Goal: Information Seeking & Learning: Check status

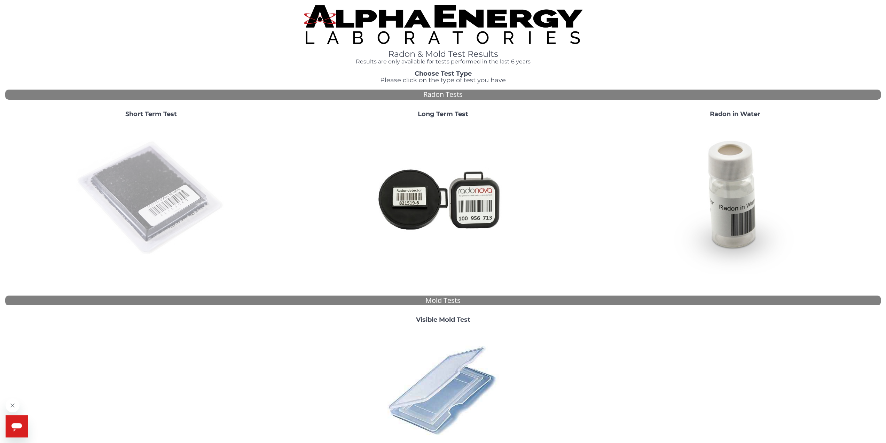
click at [137, 174] on img at bounding box center [151, 198] width 150 height 150
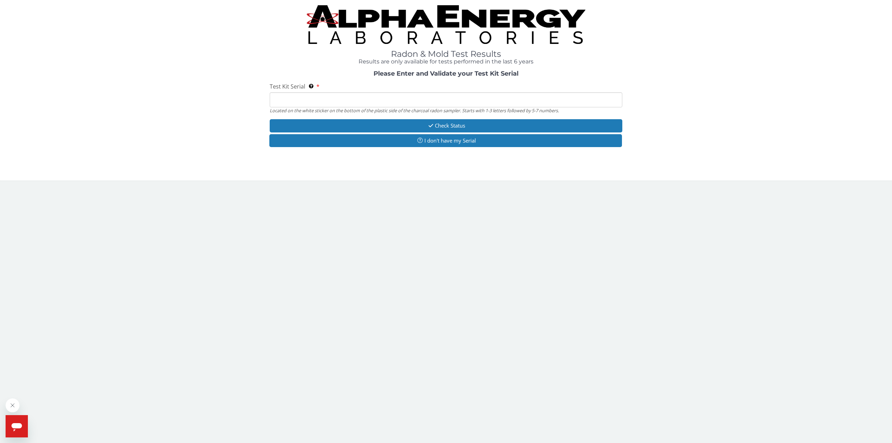
click at [597, 408] on body "Radon & Mold Test Results Results are only available for tests performed in the…" at bounding box center [446, 221] width 892 height 443
click at [335, 96] on input "Test Kit Serial Located on the white sticker on the bottom of the plastic side …" at bounding box center [446, 99] width 352 height 15
paste input "RA220706"
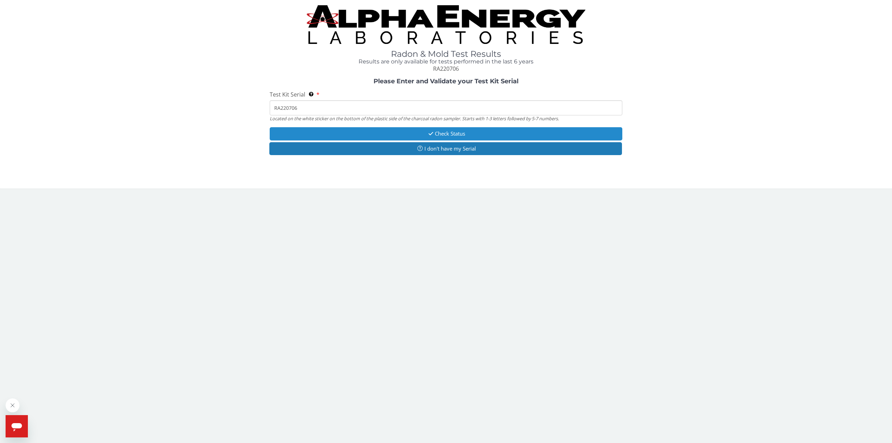
type input "RA220706"
click at [346, 129] on button "Check Status" at bounding box center [446, 133] width 352 height 13
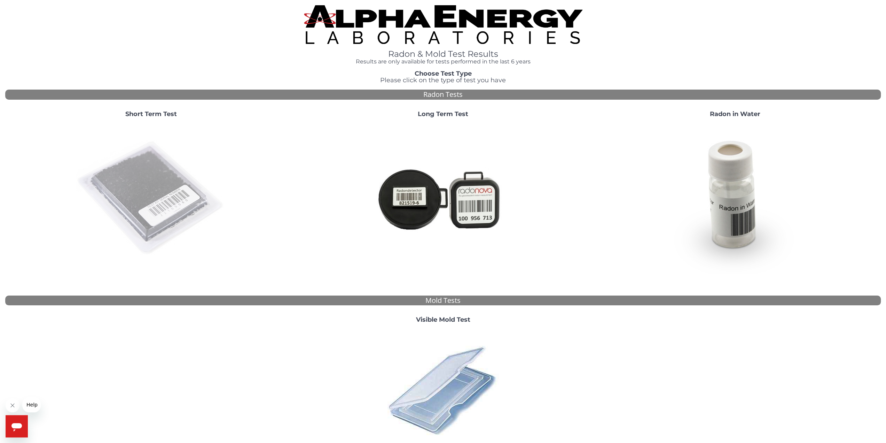
click at [159, 164] on img at bounding box center [151, 198] width 150 height 150
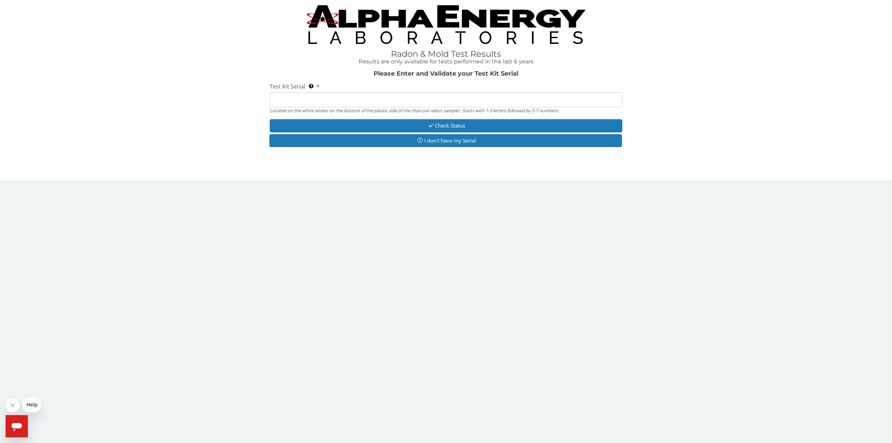
click at [323, 94] on input "Test Kit Serial Located on the white sticker on the bottom of the plastic side …" at bounding box center [446, 99] width 352 height 15
paste input "RA195167"
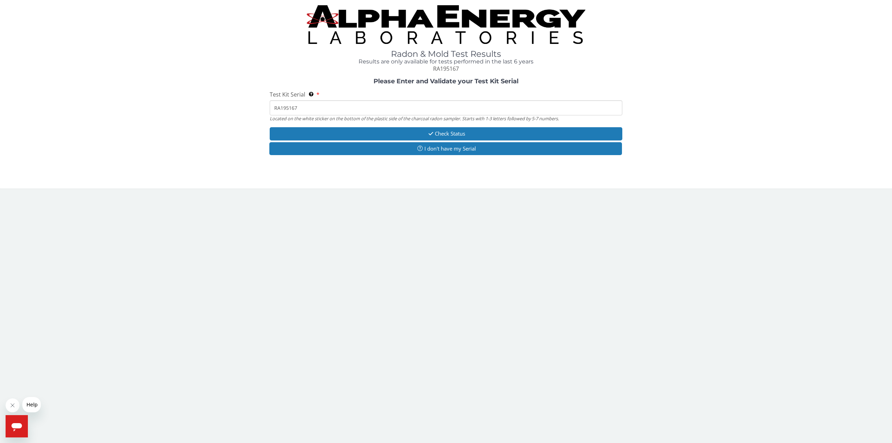
type input "RA195167"
click at [334, 136] on button "Check Status" at bounding box center [446, 133] width 352 height 13
